Goal: Find specific page/section: Find specific page/section

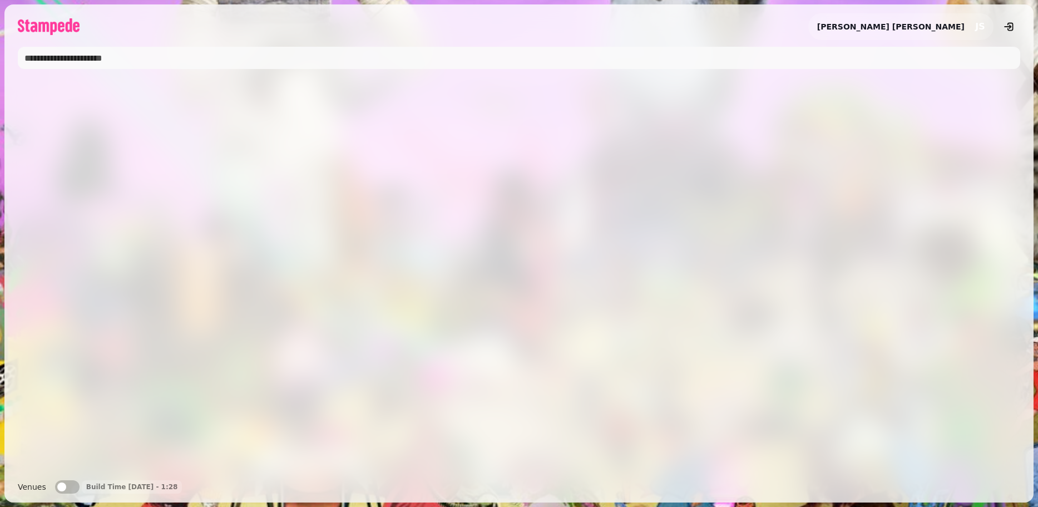
click at [52, 52] on input "text" at bounding box center [519, 58] width 1003 height 22
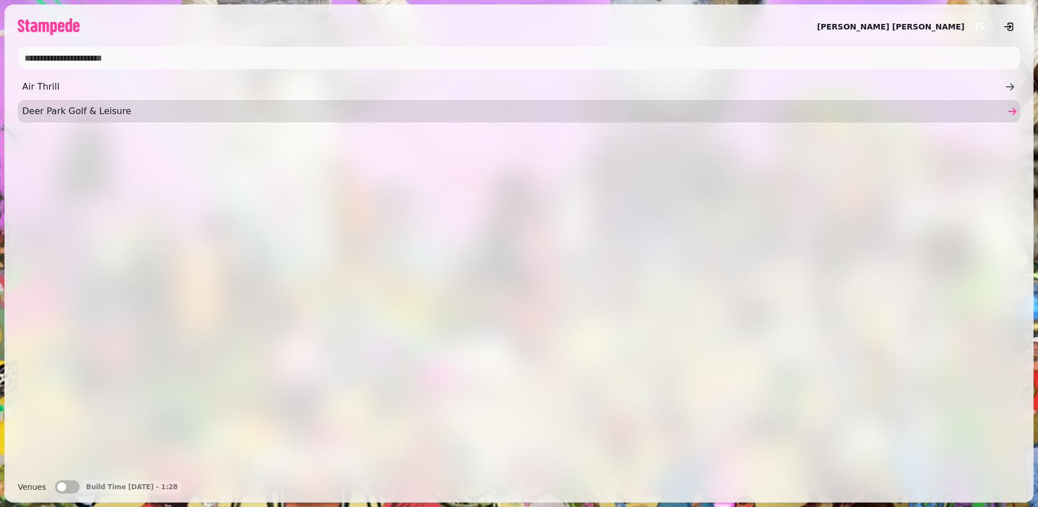
click at [550, 107] on span "Deer Park Golf & Leisure" at bounding box center [513, 111] width 983 height 13
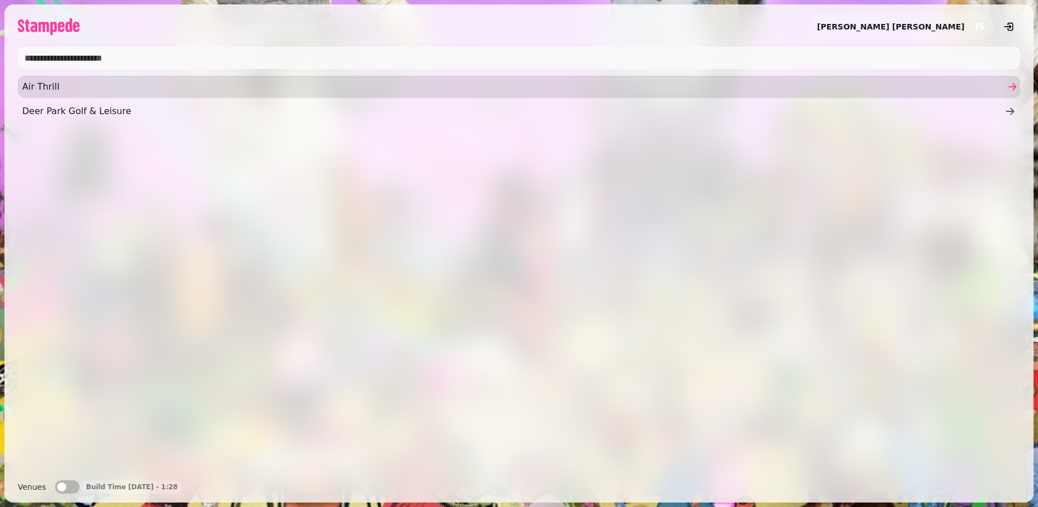
click at [26, 90] on span "Air Thrill" at bounding box center [513, 86] width 983 height 13
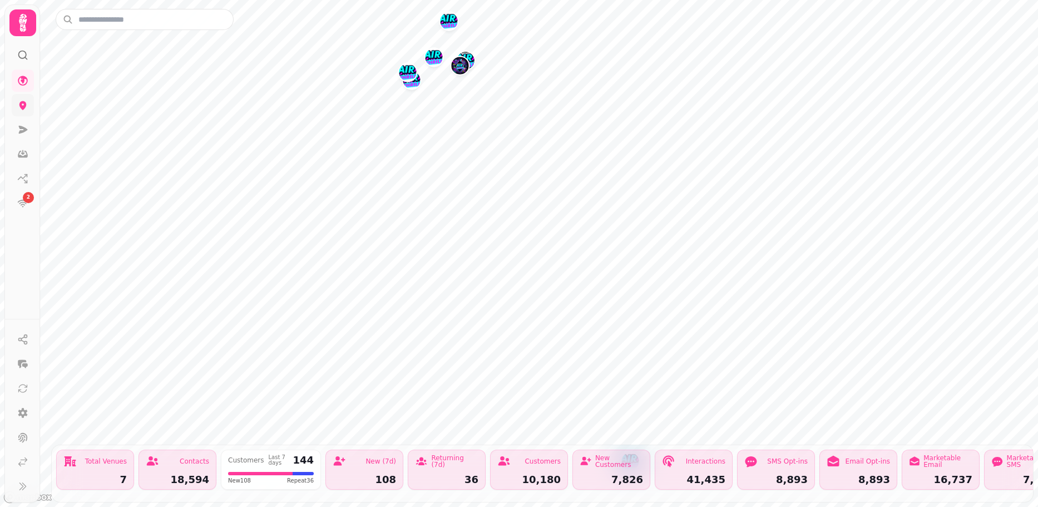
click at [23, 106] on icon at bounding box center [22, 105] width 7 height 9
